Goal: Task Accomplishment & Management: Manage account settings

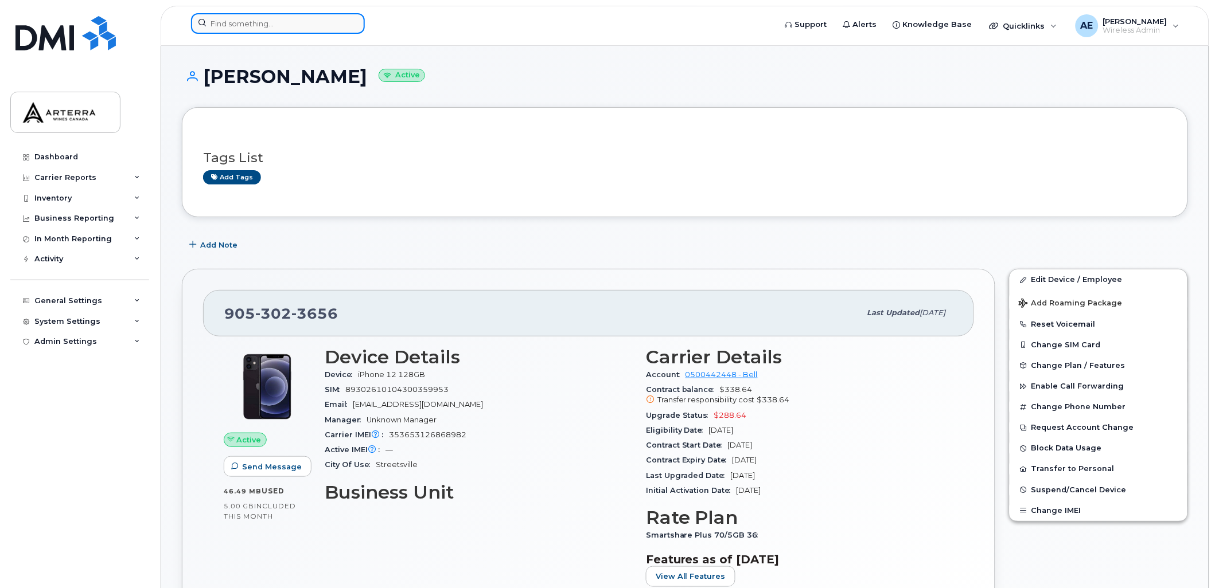
click at [290, 16] on input at bounding box center [278, 23] width 174 height 21
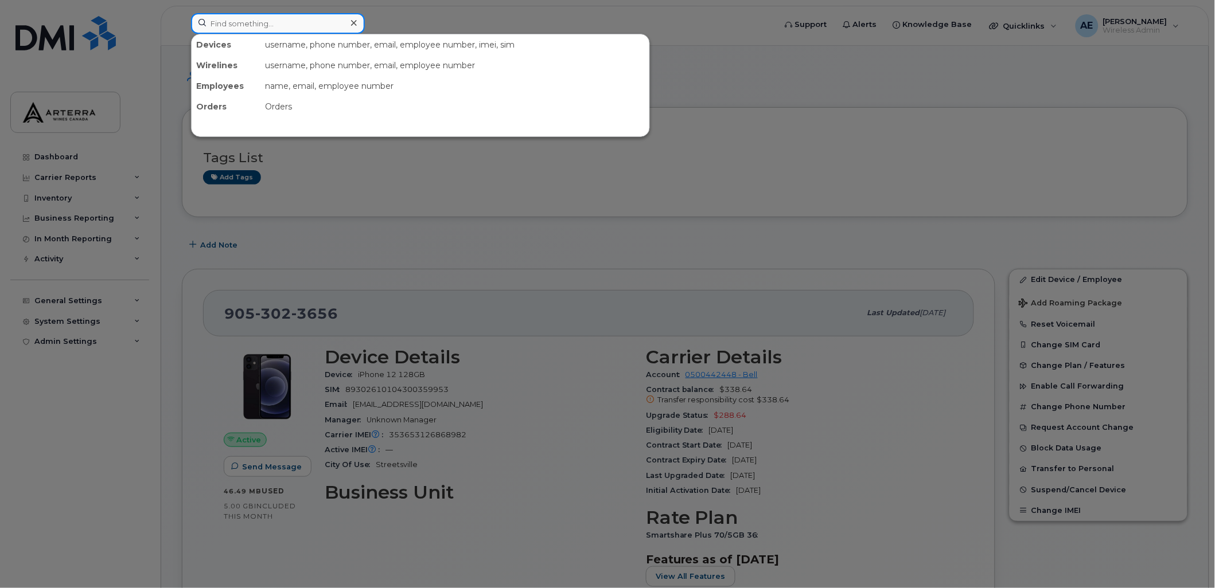
paste input "416) 436-4300"
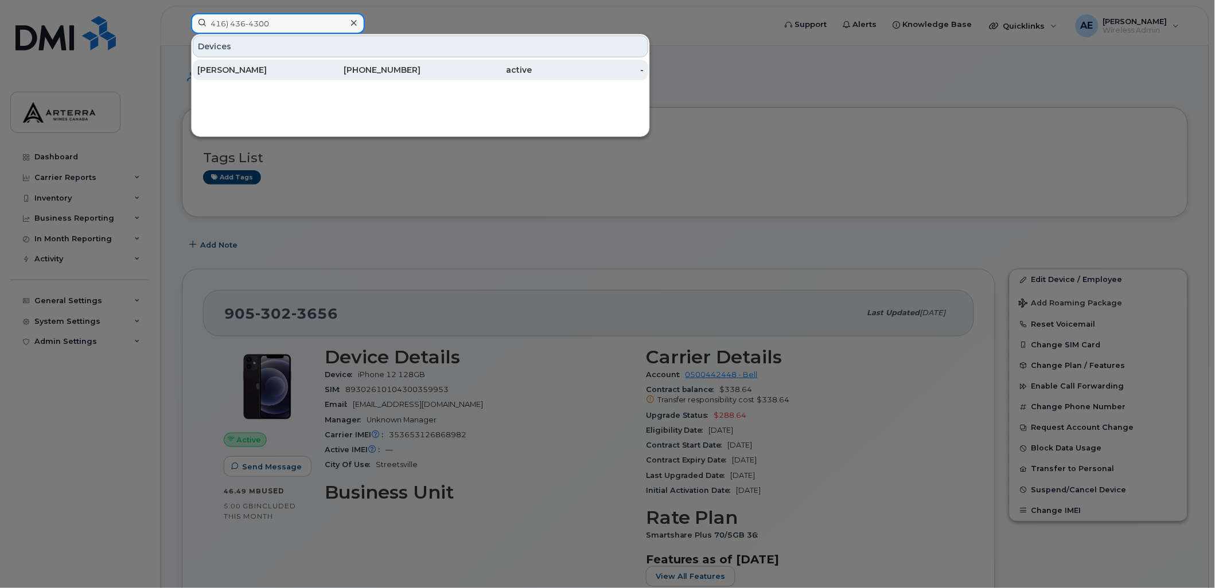
type input "416) 436-4300"
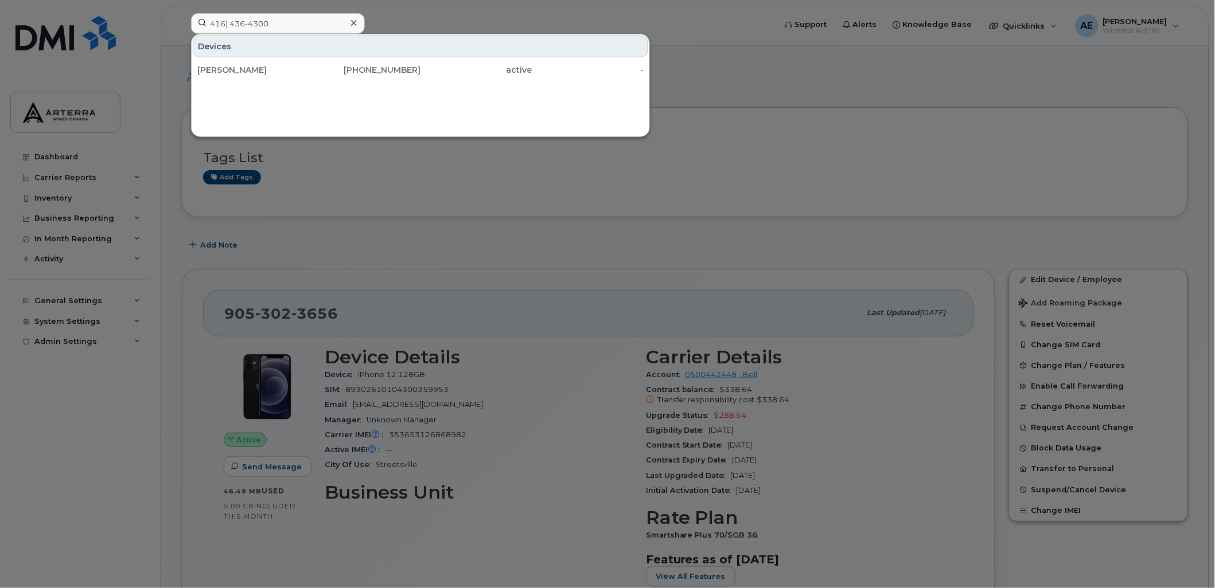
drag, startPoint x: 270, startPoint y: 68, endPoint x: 170, endPoint y: 144, distance: 126.1
click at [270, 68] on div "Alex Zusmanovski" at bounding box center [253, 69] width 112 height 11
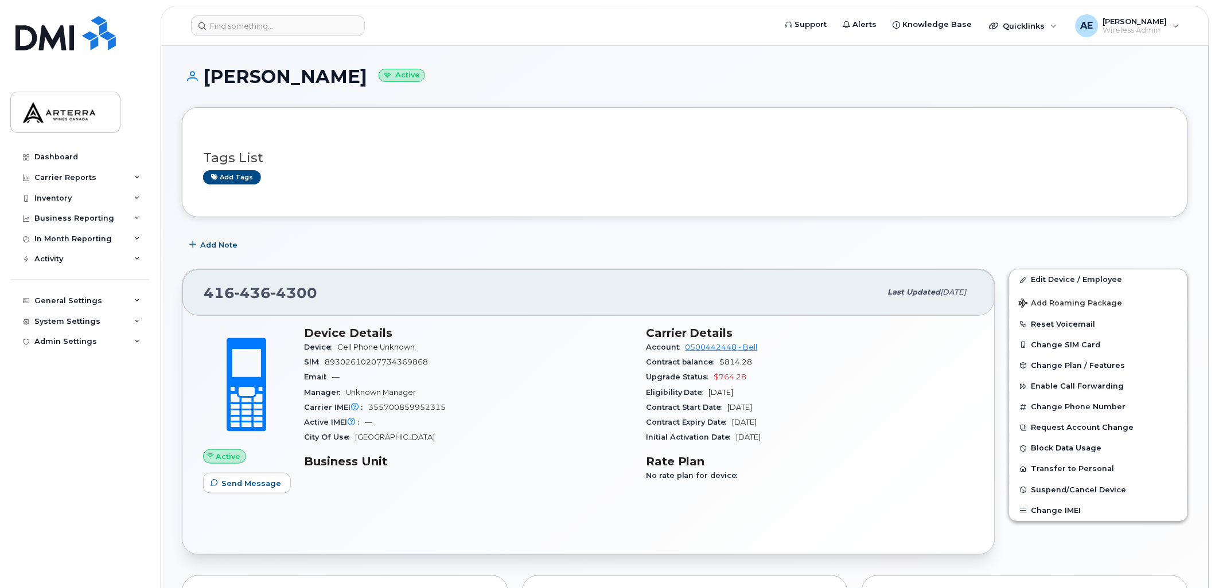
click at [427, 407] on span "355700859952315" at bounding box center [406, 407] width 77 height 9
copy span "355700859952315"
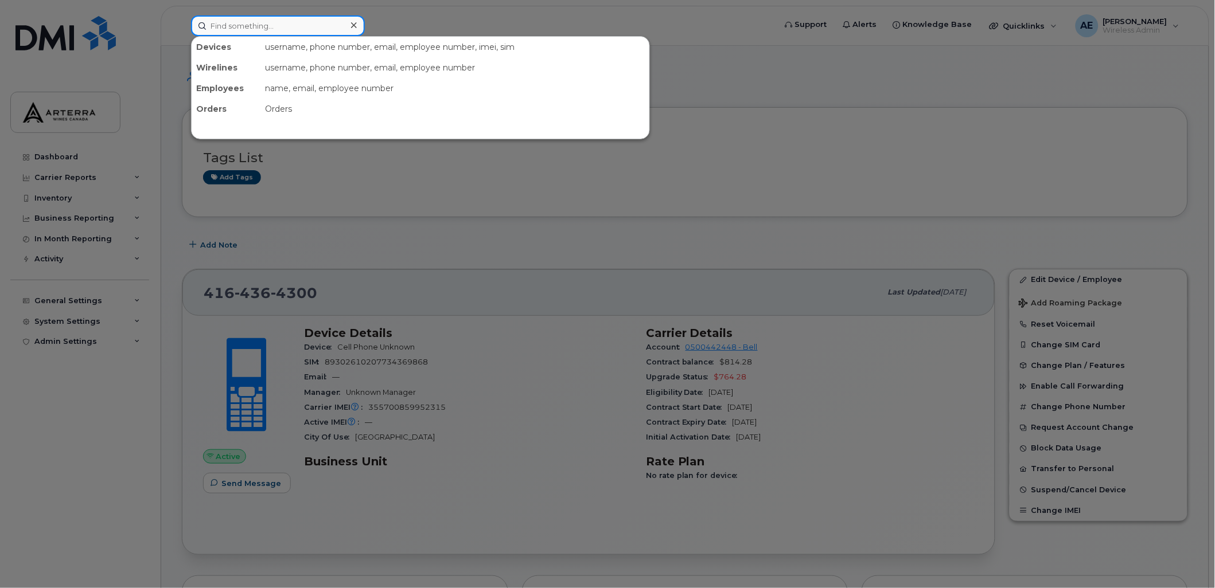
click at [282, 29] on input at bounding box center [278, 25] width 174 height 21
paste input "9056586438"
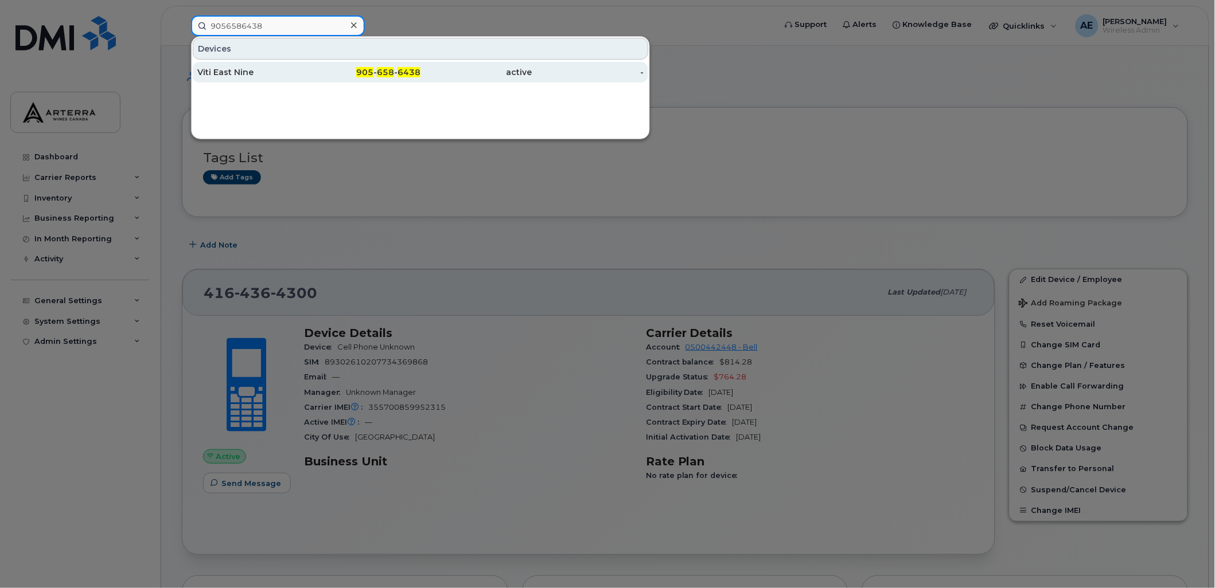
type input "9056586438"
click at [249, 65] on div "Viti East Nine" at bounding box center [253, 72] width 112 height 21
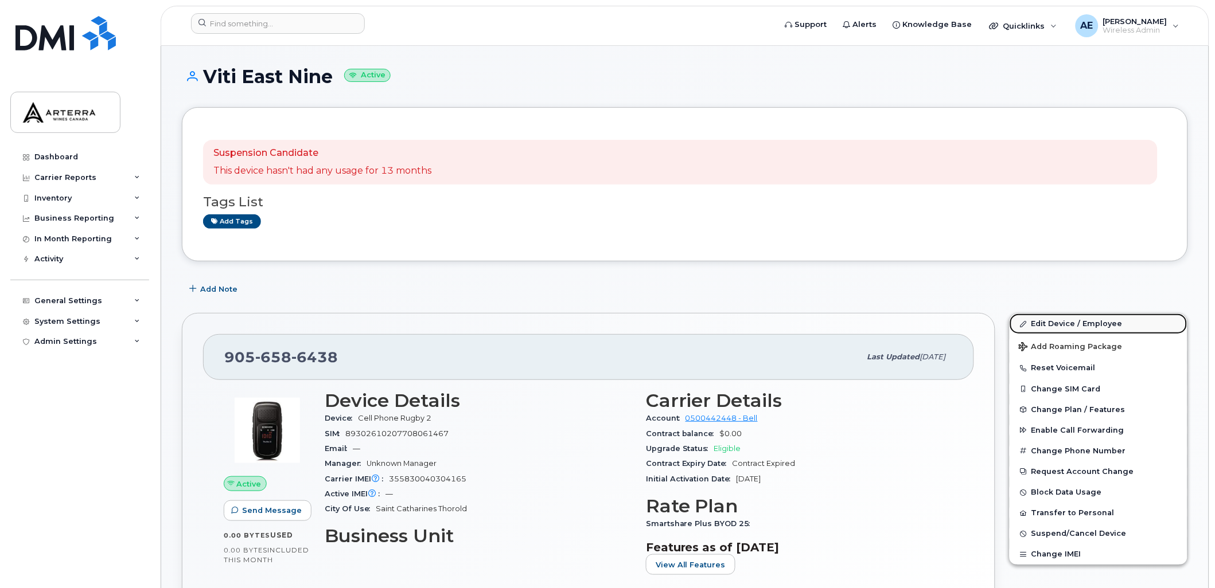
click at [1073, 321] on link "Edit Device / Employee" at bounding box center [1099, 324] width 178 height 21
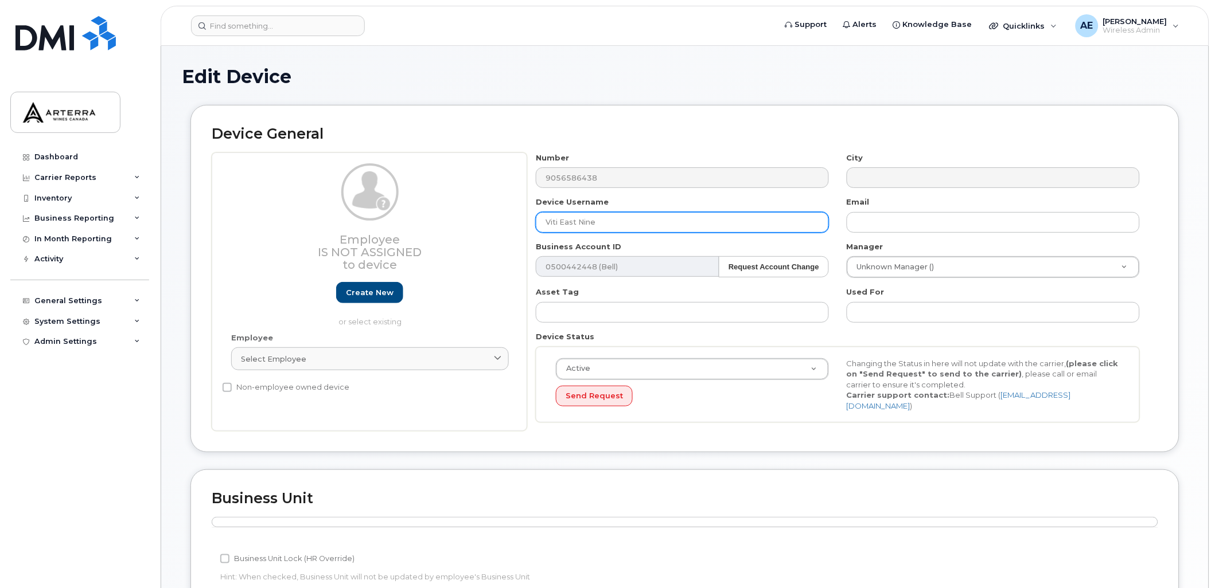
click at [615, 224] on input "Viti East Nine" at bounding box center [682, 222] width 293 height 21
click at [629, 223] on input "Viti East Nine" at bounding box center [682, 222] width 293 height 21
click at [699, 225] on input "Viti East Nine" at bounding box center [682, 222] width 293 height 21
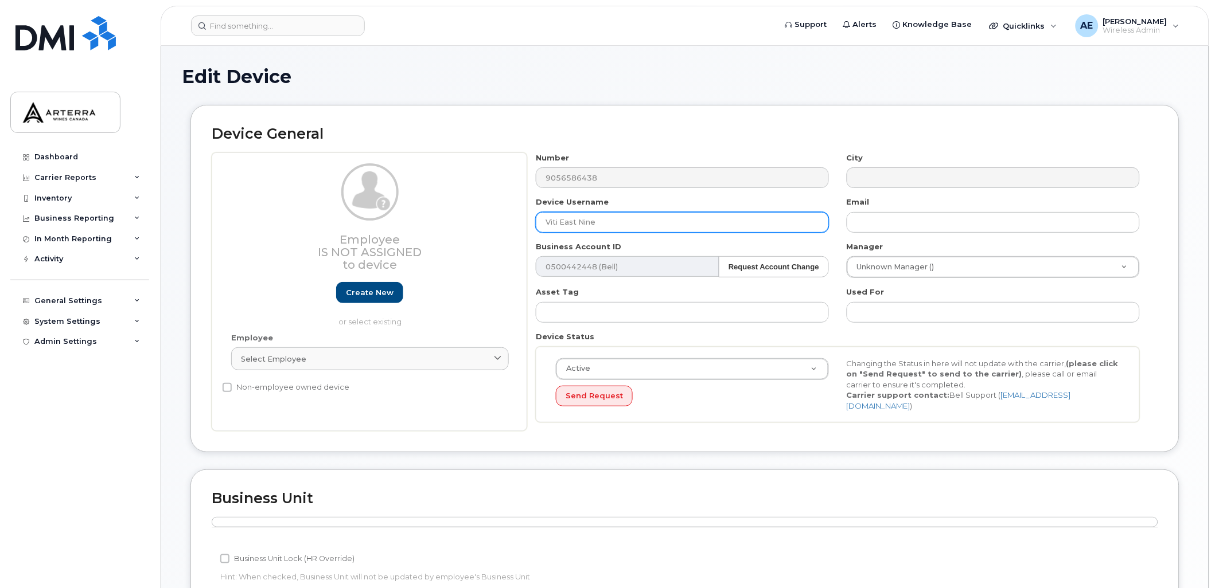
drag, startPoint x: 706, startPoint y: 221, endPoint x: 528, endPoint y: 225, distance: 177.3
click at [528, 225] on div "Device Username Viti East Nine" at bounding box center [682, 215] width 311 height 36
type input "Wine Rack 019"
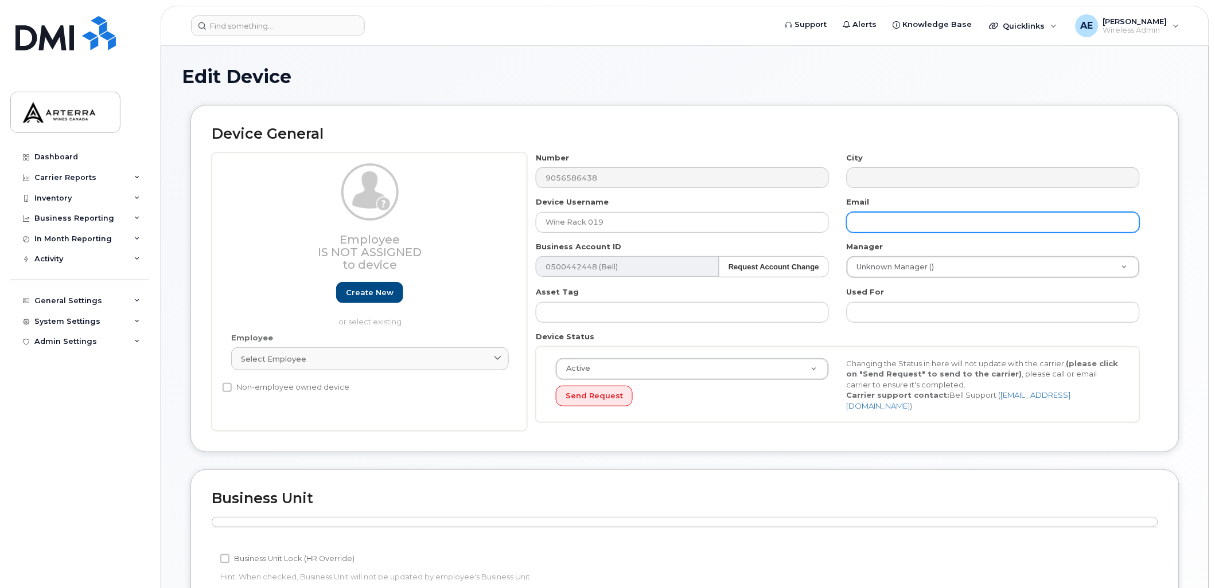
click at [884, 219] on input "text" at bounding box center [993, 222] width 293 height 21
type input "[PERSON_NAME][EMAIL_ADDRESS][PERSON_NAME][DOMAIN_NAME]"
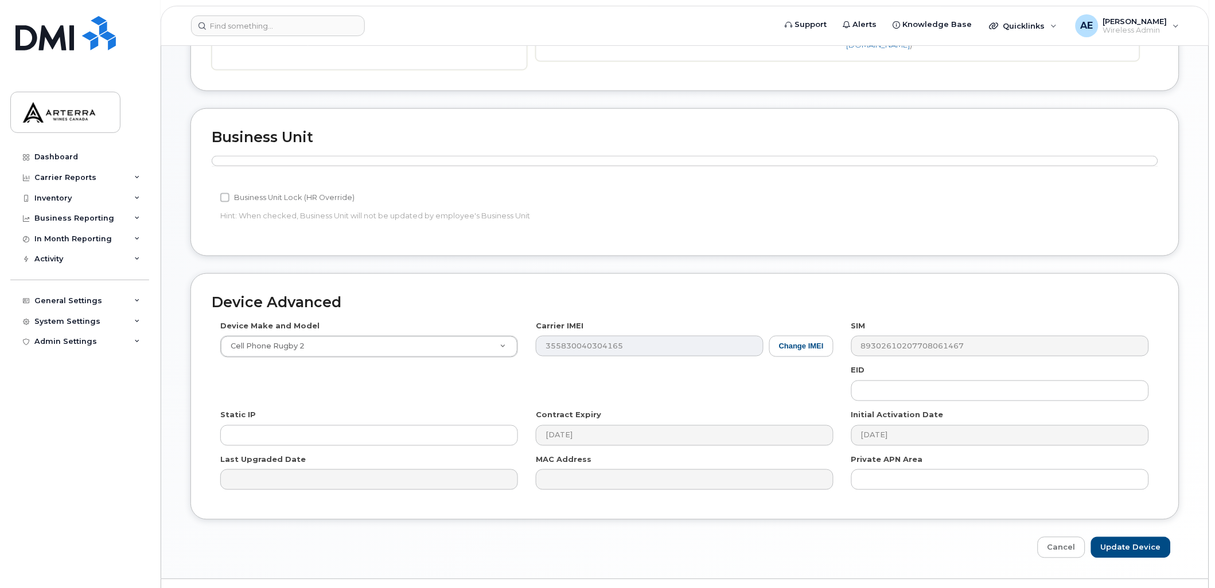
scroll to position [385, 0]
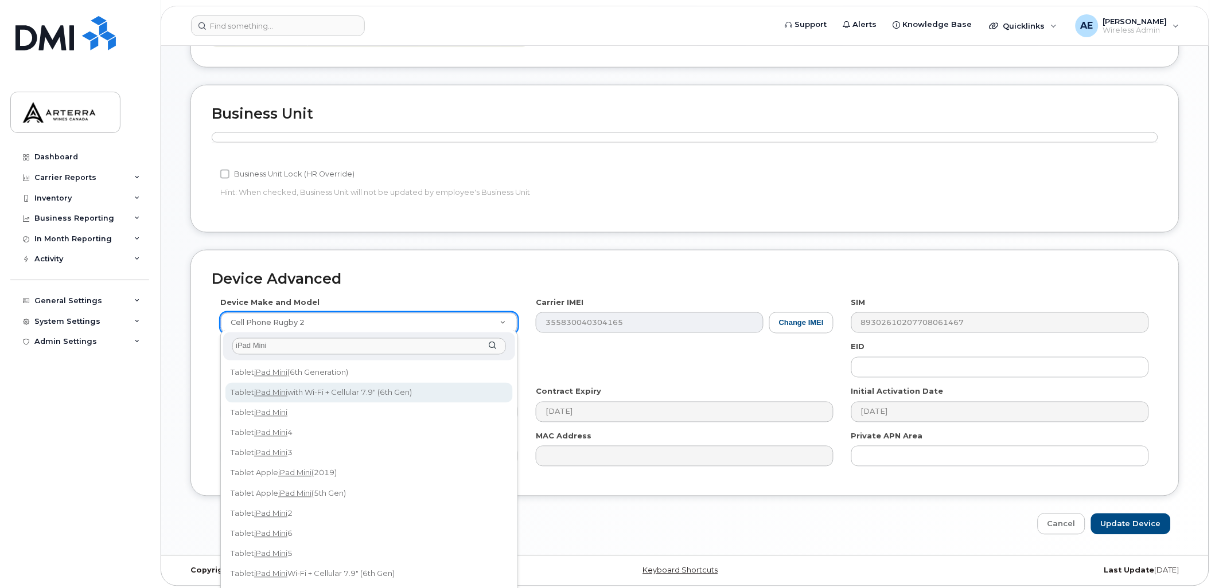
type input "iPad Mini"
select select "3047"
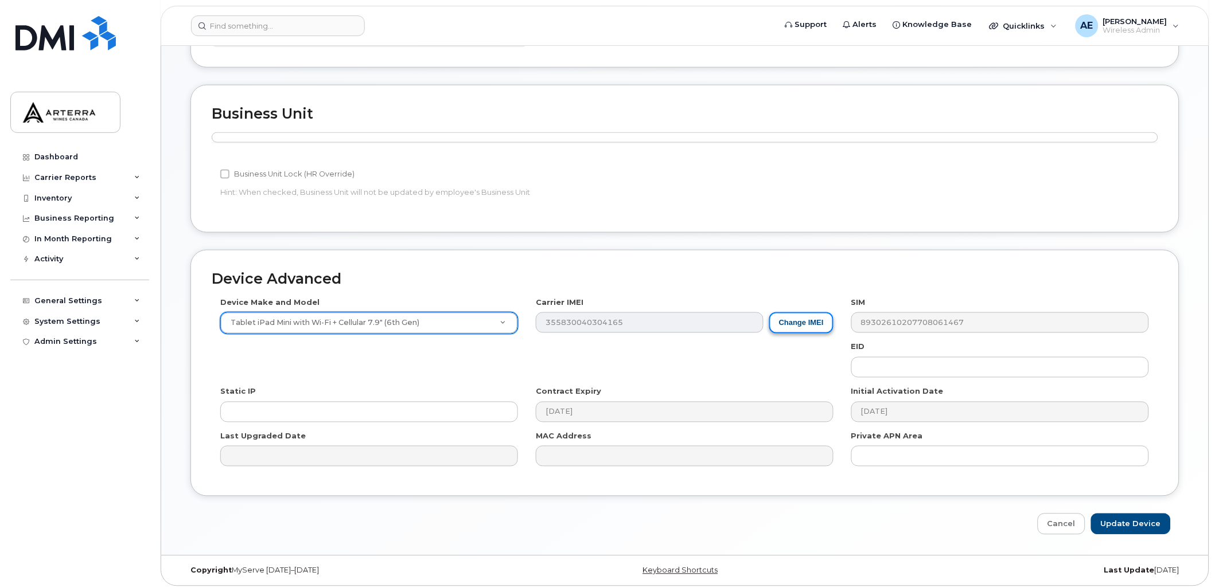
click at [801, 316] on button "Change IMEI" at bounding box center [801, 323] width 64 height 21
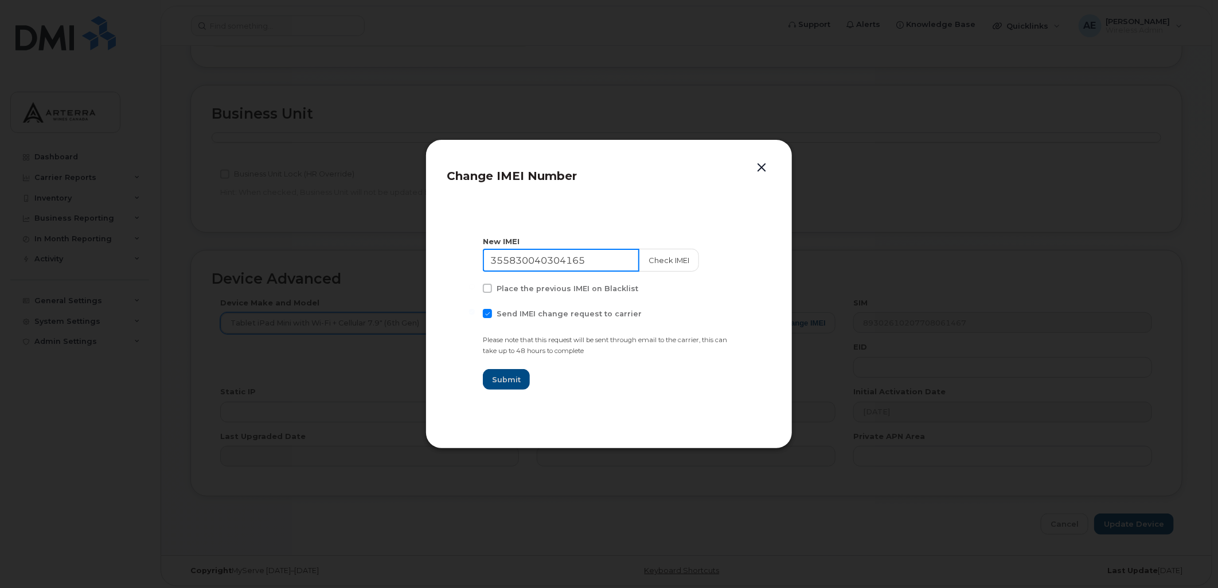
drag, startPoint x: 620, startPoint y: 257, endPoint x: 439, endPoint y: 244, distance: 181.7
click at [450, 252] on section "New IMEI 355830040304165 Check IMEI Place the previous IMEI on Blacklist Send I…" at bounding box center [609, 312] width 325 height 229
paste input "7153139844118"
type input "357153139844118"
click at [658, 251] on button "Check IMEI" at bounding box center [668, 260] width 60 height 23
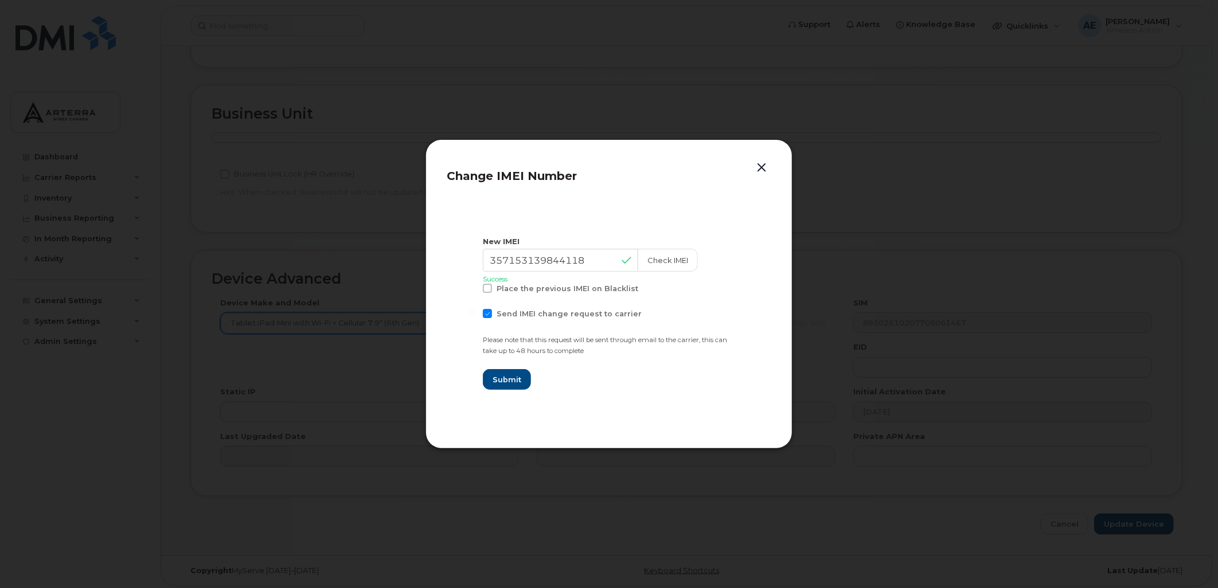
click at [486, 310] on span at bounding box center [487, 313] width 9 height 9
click at [475, 310] on input "Send IMEI change request to carrier" at bounding box center [472, 312] width 6 height 6
checkbox input "false"
click at [496, 371] on button "Submit" at bounding box center [506, 379] width 47 height 21
type input "357153139844118"
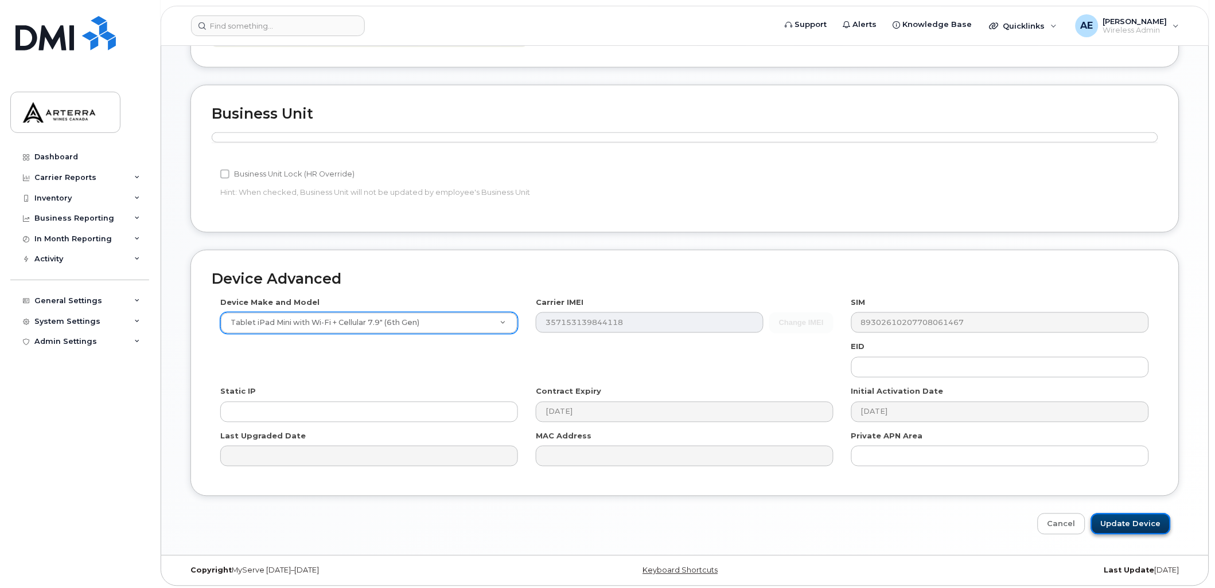
click at [1134, 514] on input "Update Device" at bounding box center [1131, 524] width 80 height 21
type input "Saving..."
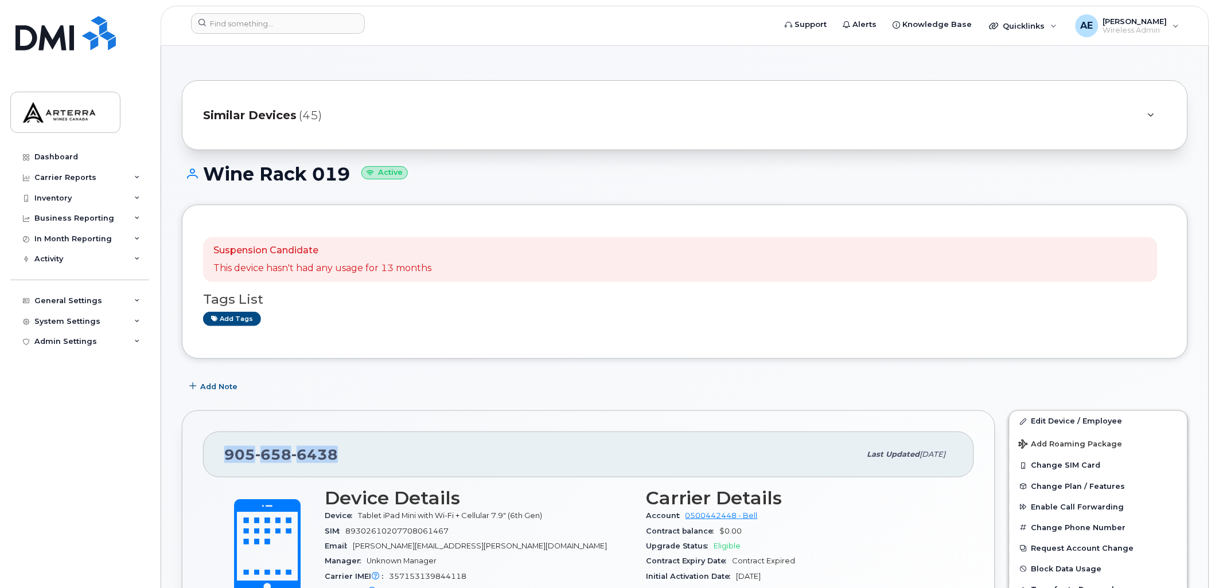
drag, startPoint x: 337, startPoint y: 455, endPoint x: 227, endPoint y: 449, distance: 110.3
click at [227, 449] on div "[PHONE_NUMBER]" at bounding box center [542, 455] width 636 height 24
copy span "[PHONE_NUMBER]"
